Goal: Navigation & Orientation: Find specific page/section

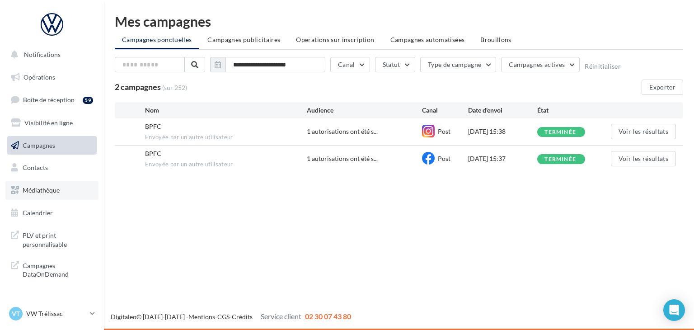
click at [58, 190] on span "Médiathèque" at bounding box center [41, 190] width 37 height 8
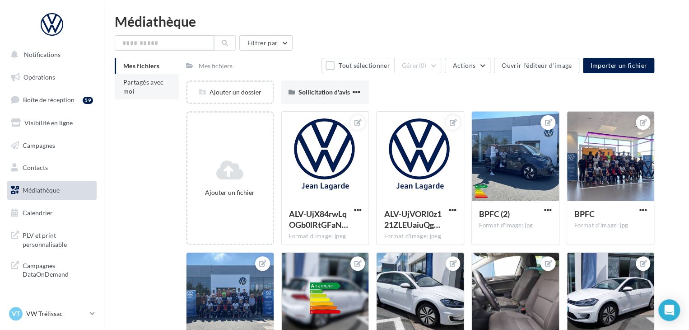
click at [156, 88] on li "Partagés avec moi" at bounding box center [147, 86] width 64 height 25
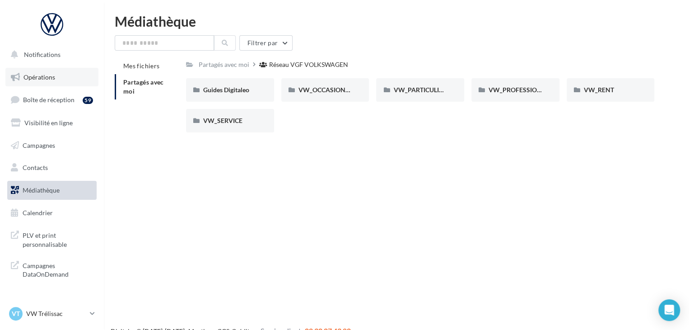
click at [53, 78] on span "Opérations" at bounding box center [39, 77] width 32 height 8
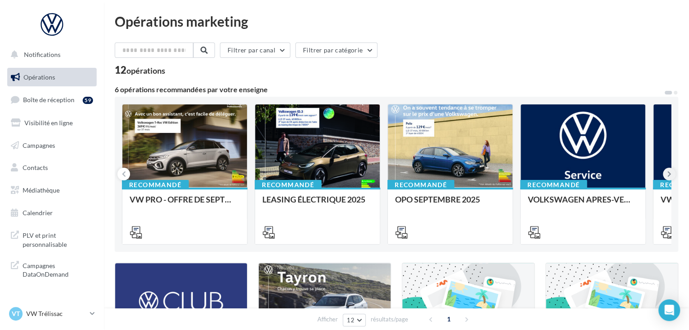
click at [666, 178] on button at bounding box center [669, 174] width 13 height 13
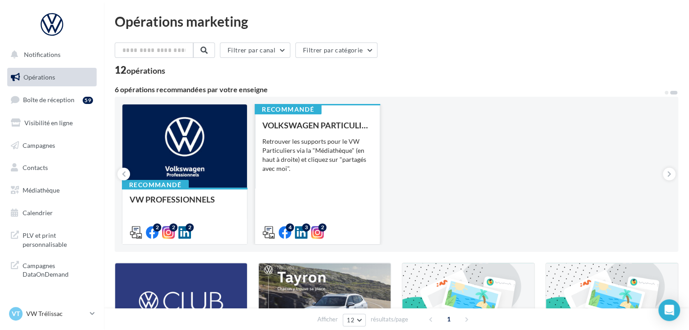
click at [318, 170] on div "Retrouver les supports pour le VW Particuliers via la "Médiathèque" (en haut à …" at bounding box center [317, 155] width 110 height 36
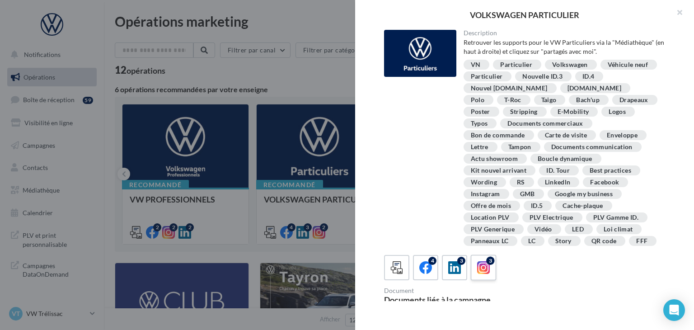
click at [490, 263] on div "3" at bounding box center [490, 261] width 8 height 8
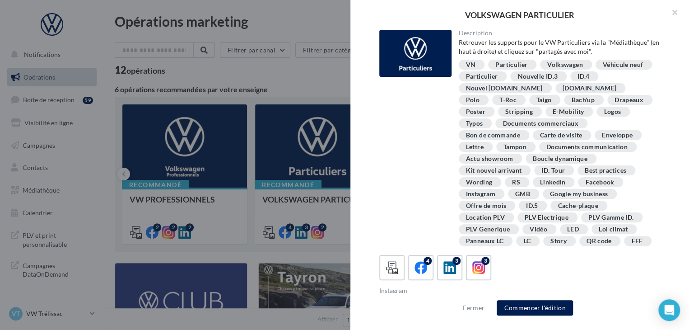
click at [276, 94] on div at bounding box center [344, 165] width 689 height 330
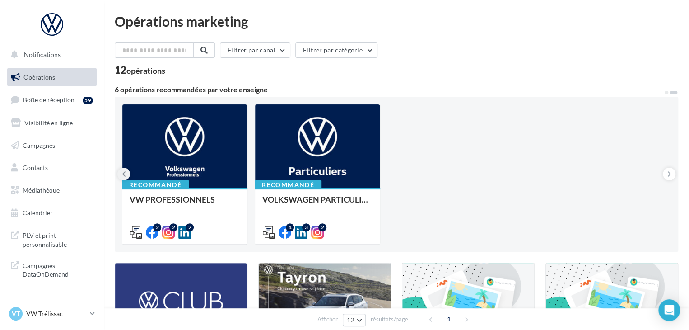
click at [122, 171] on icon at bounding box center [124, 173] width 4 height 9
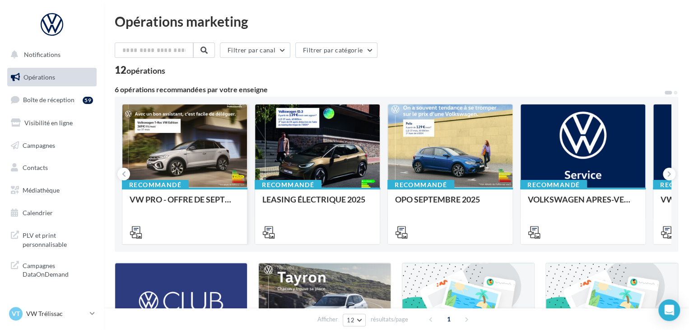
click at [194, 157] on div at bounding box center [184, 146] width 125 height 84
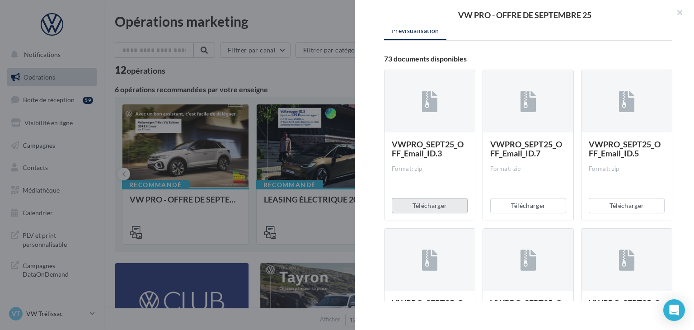
scroll to position [136, 0]
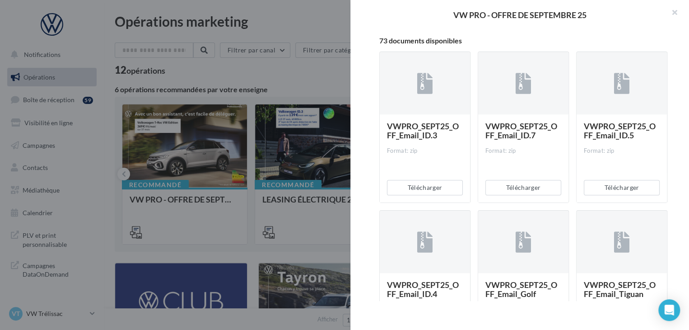
click at [223, 230] on div at bounding box center [344, 165] width 689 height 330
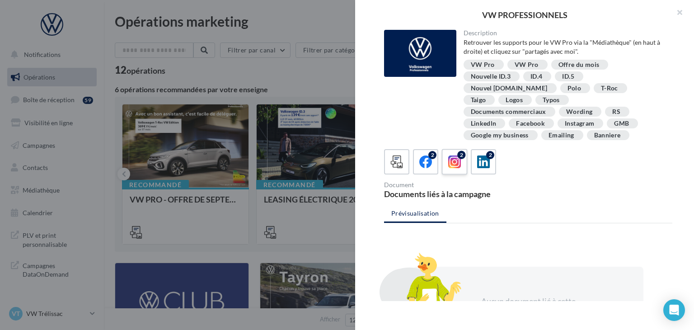
click at [459, 151] on div "2" at bounding box center [461, 155] width 8 height 8
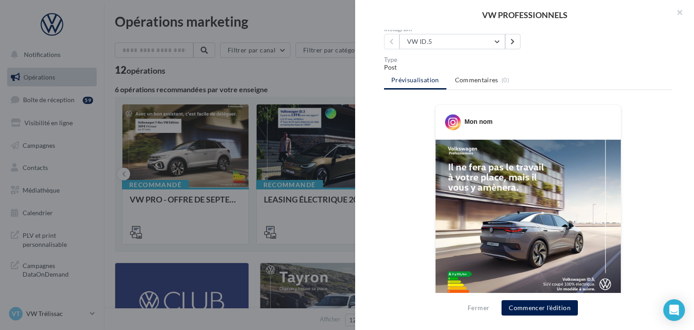
scroll to position [40, 0]
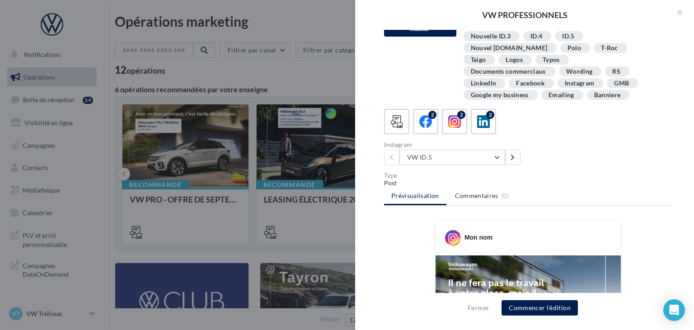
click at [520, 150] on div "VW ID.5 VW ID.5 T-Roc" at bounding box center [454, 157] width 140 height 15
click at [519, 150] on button at bounding box center [512, 157] width 15 height 15
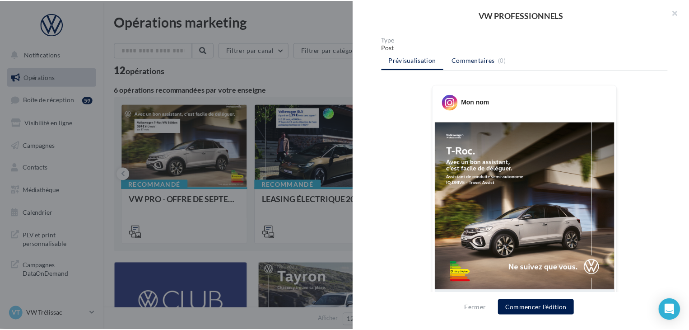
scroll to position [131, 0]
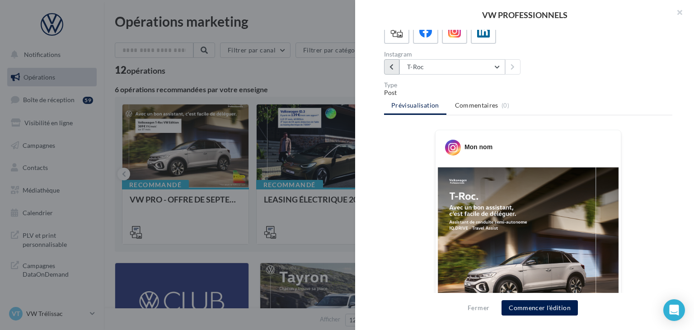
click at [388, 59] on button at bounding box center [391, 66] width 15 height 15
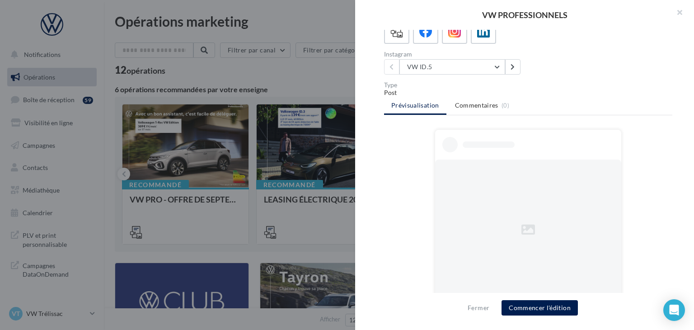
click at [317, 70] on div at bounding box center [347, 165] width 694 height 330
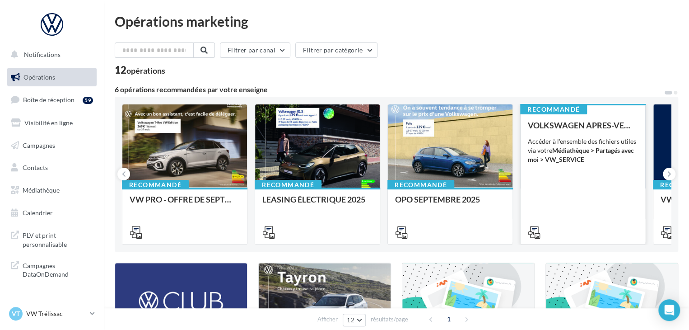
click at [606, 161] on div "Accéder à l'ensemble des fichiers utiles via votre Médiathèque > Partagés avec …" at bounding box center [583, 150] width 110 height 27
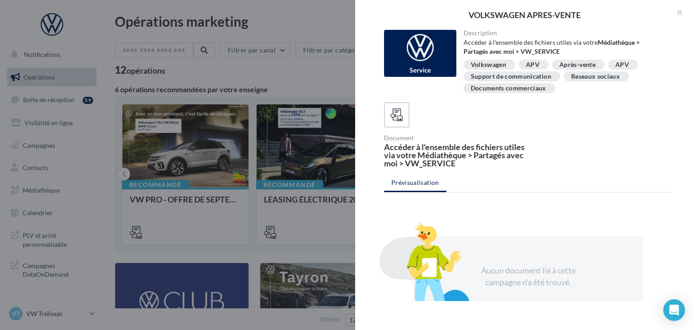
click at [309, 76] on div at bounding box center [347, 165] width 694 height 330
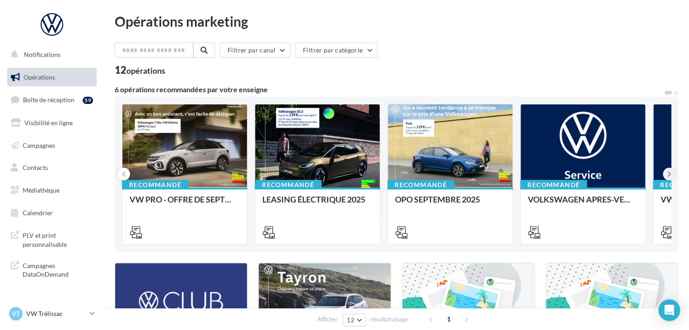
click at [668, 173] on icon at bounding box center [670, 173] width 4 height 9
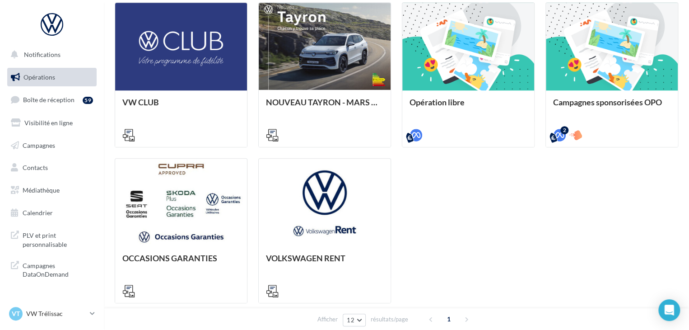
scroll to position [271, 0]
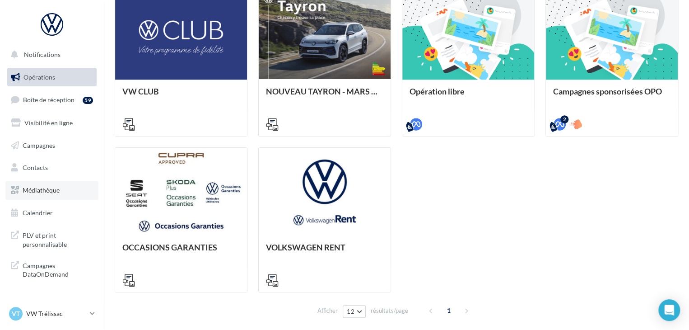
click at [51, 190] on span "Médiathèque" at bounding box center [41, 190] width 37 height 8
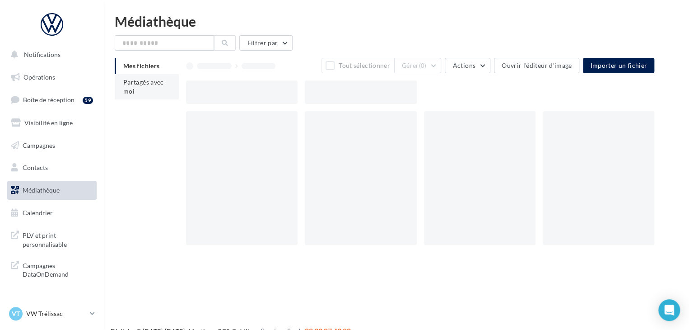
click at [146, 88] on li "Partagés avec moi" at bounding box center [147, 86] width 64 height 25
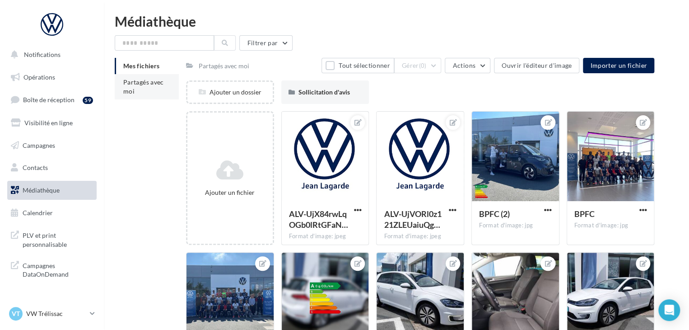
click at [165, 89] on li "Partagés avec moi" at bounding box center [147, 86] width 64 height 25
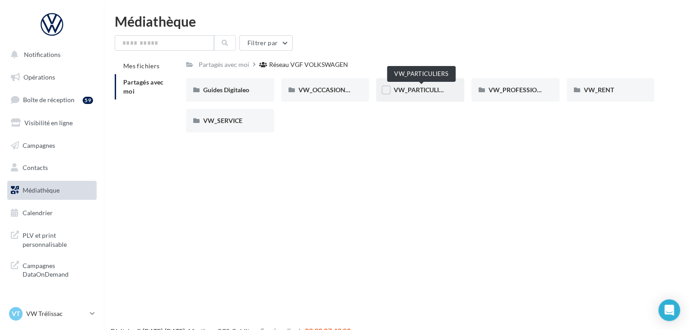
click at [423, 91] on span "VW_PARTICULIERS" at bounding box center [421, 90] width 56 height 8
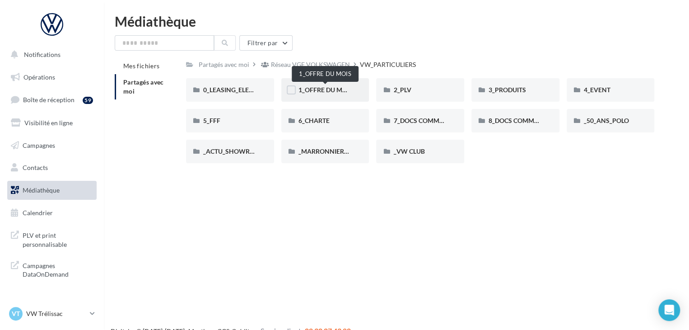
click at [304, 89] on span "1_OFFRE DU MOIS" at bounding box center [326, 90] width 54 height 8
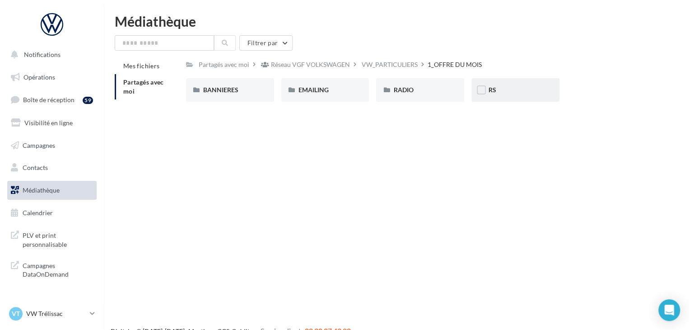
click at [493, 90] on span "RS" at bounding box center [493, 90] width 8 height 8
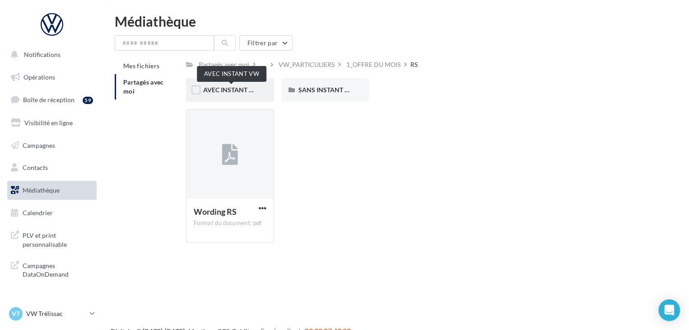
click at [222, 91] on span "AVEC INSTANT VW" at bounding box center [231, 90] width 57 height 8
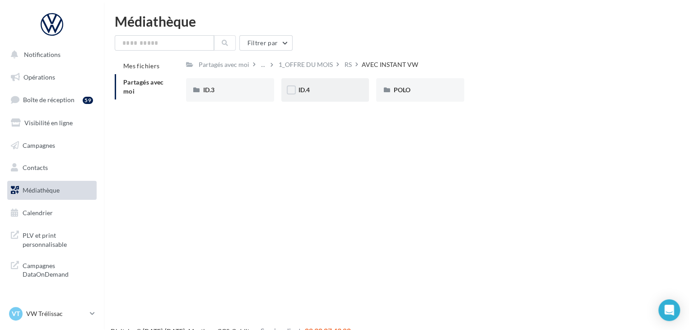
click at [329, 93] on div "ID.4" at bounding box center [326, 89] width 54 height 9
